Goal: Find specific page/section: Find specific page/section

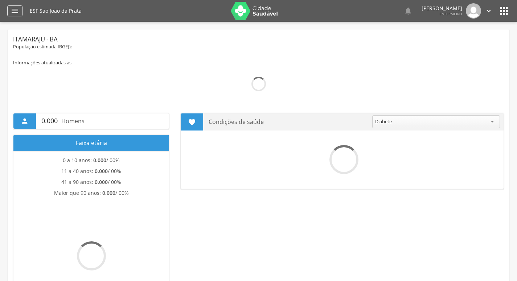
click at [18, 11] on icon "" at bounding box center [15, 11] width 9 height 9
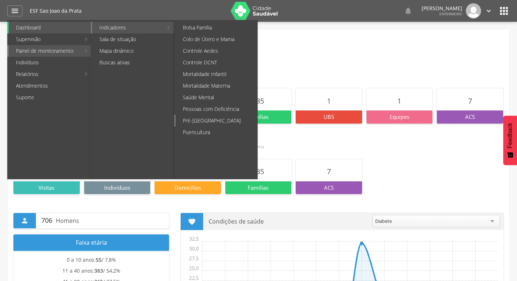
click at [211, 116] on link "Pré-[GEOGRAPHIC_DATA]" at bounding box center [217, 121] width 82 height 12
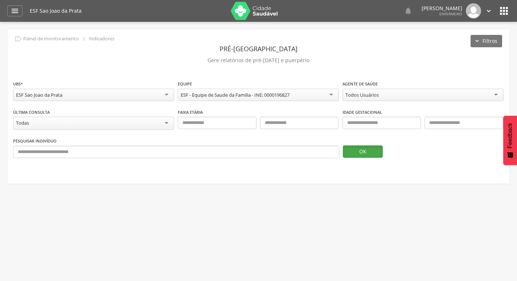
click at [377, 154] on button "OK" at bounding box center [363, 151] width 40 height 12
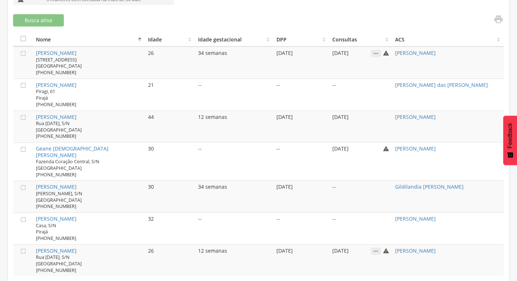
scroll to position [252, 0]
drag, startPoint x: 393, startPoint y: 113, endPoint x: 494, endPoint y: 116, distance: 100.6
click at [494, 116] on tr " [PERSON_NAME] [STREET_ADDRESS][DATE] [PHONE_NUMBER] 44 12 semanas [DATE] [DAT…" at bounding box center [258, 125] width 491 height 32
copy tr "[PERSON_NAME]"
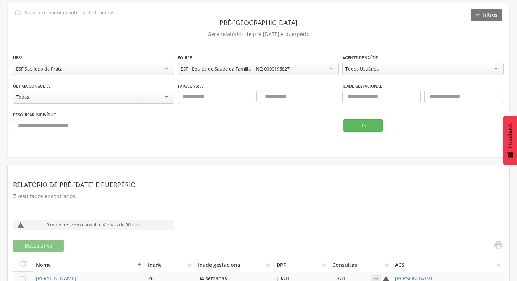
scroll to position [0, 0]
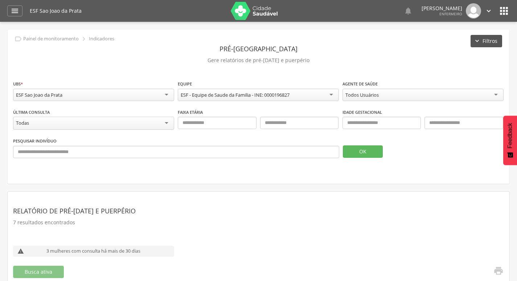
click at [490, 40] on button "Filtros" at bounding box center [487, 41] width 32 height 12
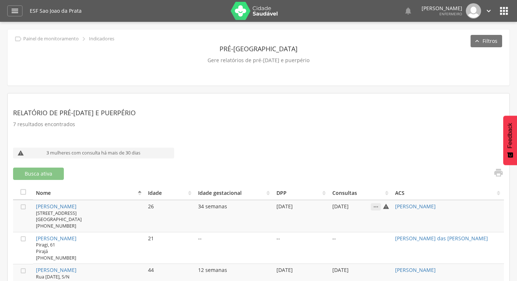
click at [502, 14] on icon "" at bounding box center [504, 11] width 12 height 12
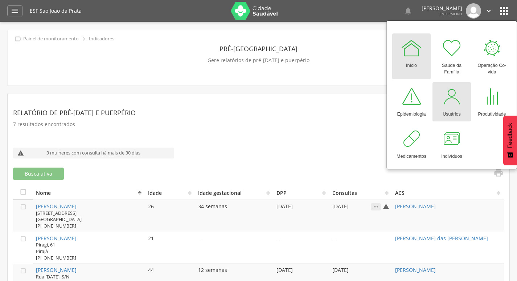
click at [451, 111] on div "Usuários" at bounding box center [452, 112] width 18 height 10
